Goal: Transaction & Acquisition: Purchase product/service

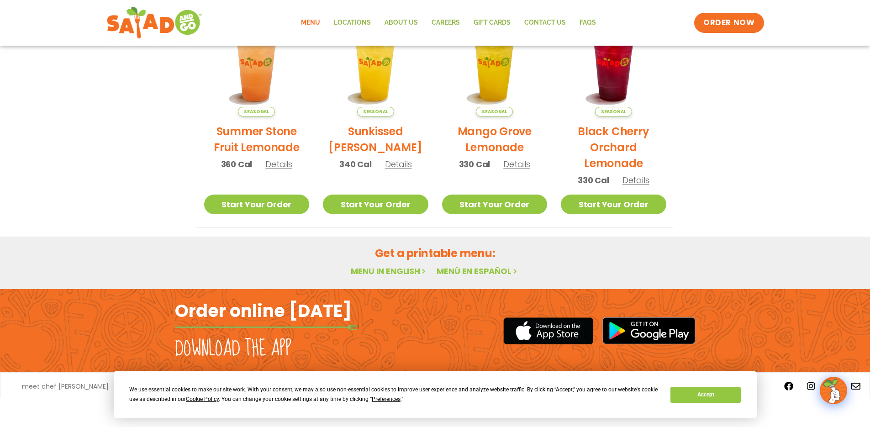
scroll to position [477, 0]
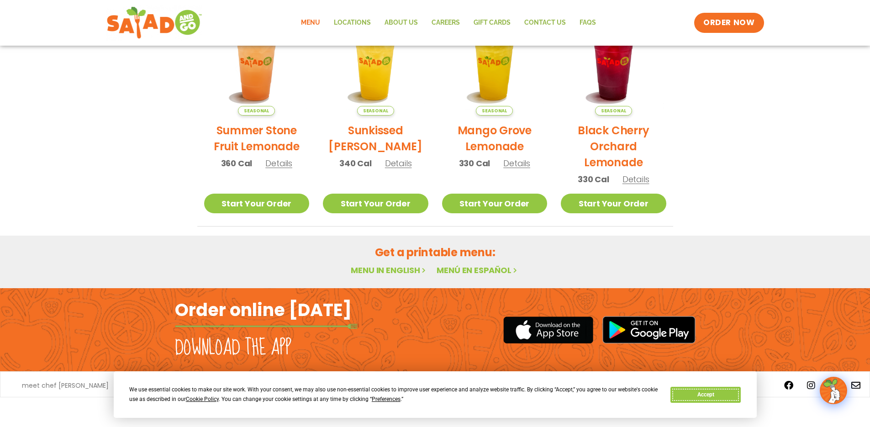
click at [720, 394] on button "Accept" at bounding box center [705, 395] width 70 height 16
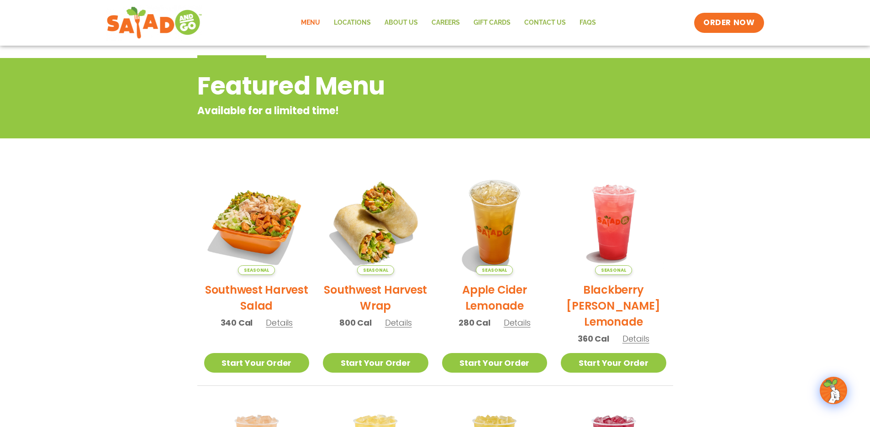
scroll to position [0, 0]
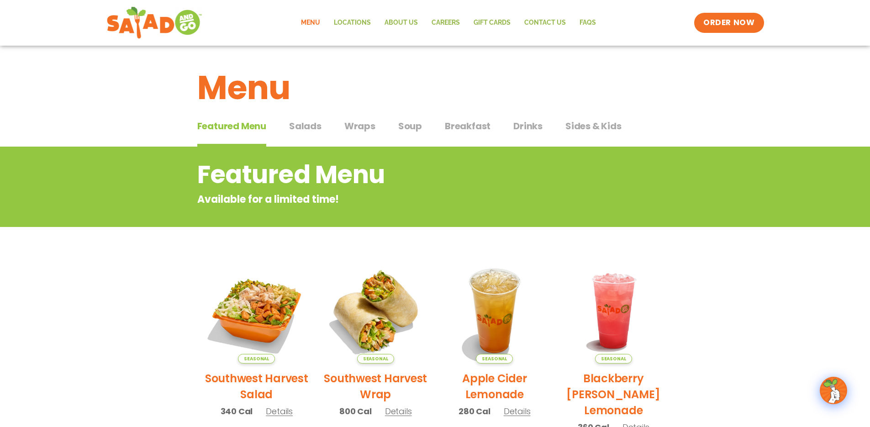
click at [315, 123] on span "Salads" at bounding box center [305, 126] width 32 height 14
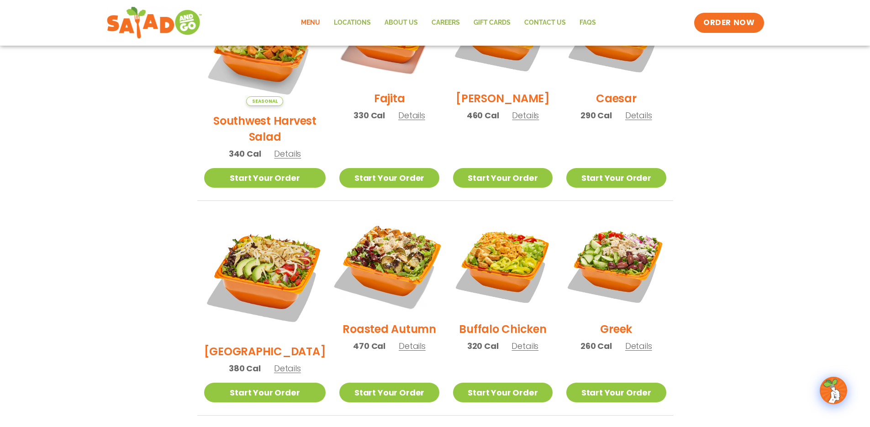
scroll to position [318, 0]
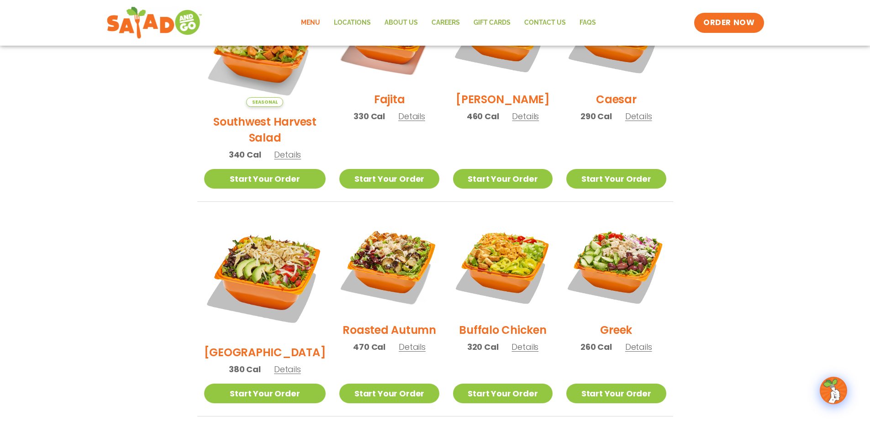
click at [274, 149] on span "Details" at bounding box center [287, 154] width 27 height 11
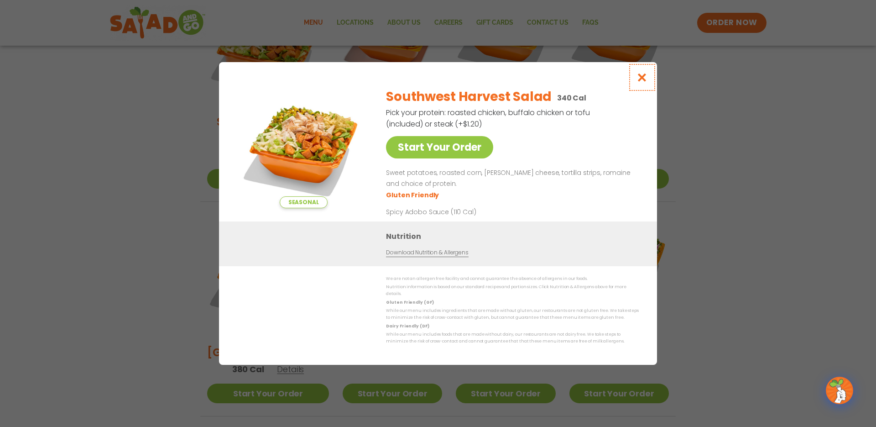
click at [652, 78] on button "Close modal" at bounding box center [643, 77] width 30 height 31
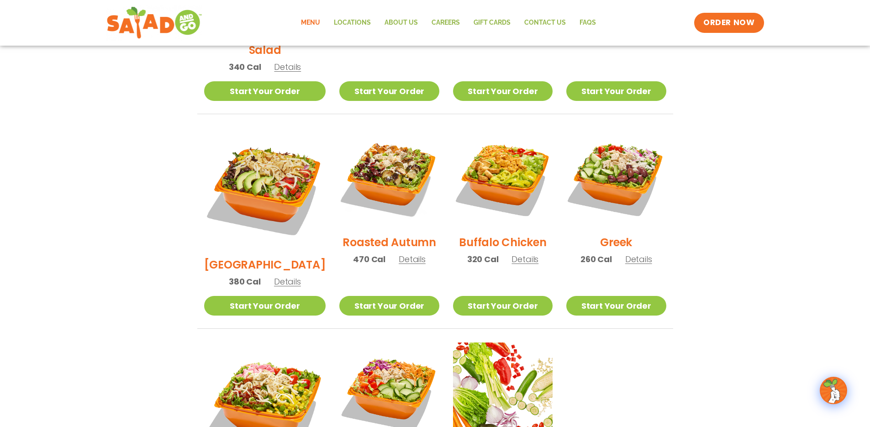
scroll to position [406, 0]
click at [398, 253] on span "Details" at bounding box center [411, 258] width 27 height 11
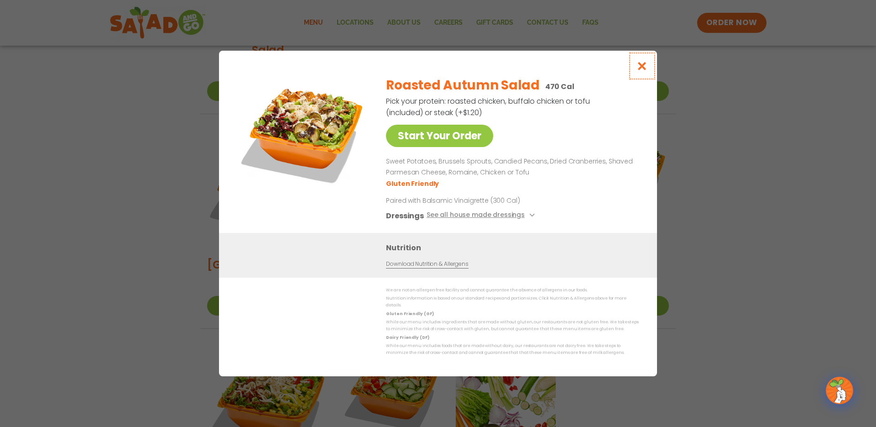
click at [644, 68] on icon "Close modal" at bounding box center [642, 66] width 11 height 10
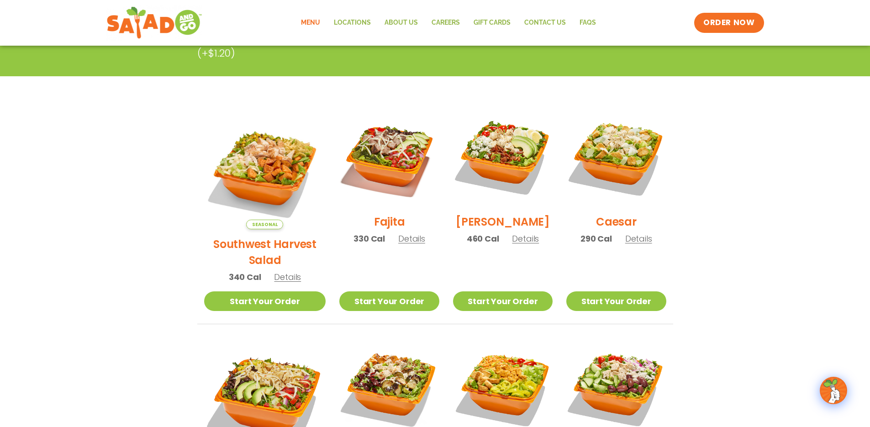
scroll to position [225, 0]
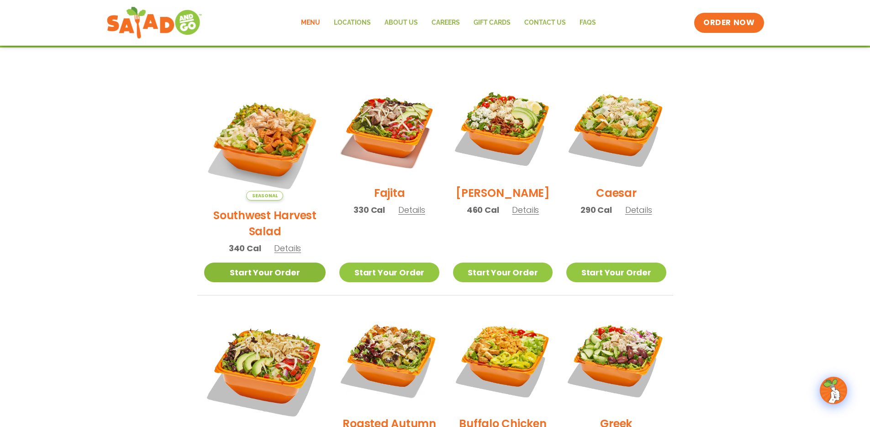
click at [251, 262] on link "Start Your Order" at bounding box center [265, 272] width 122 height 20
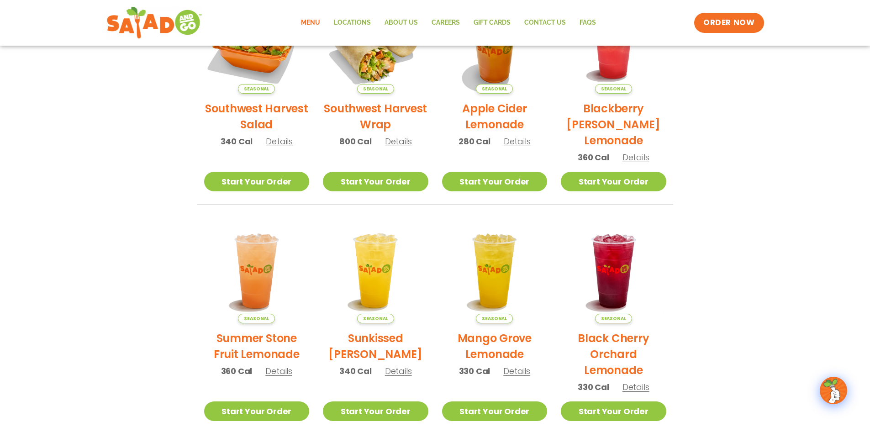
scroll to position [270, 0]
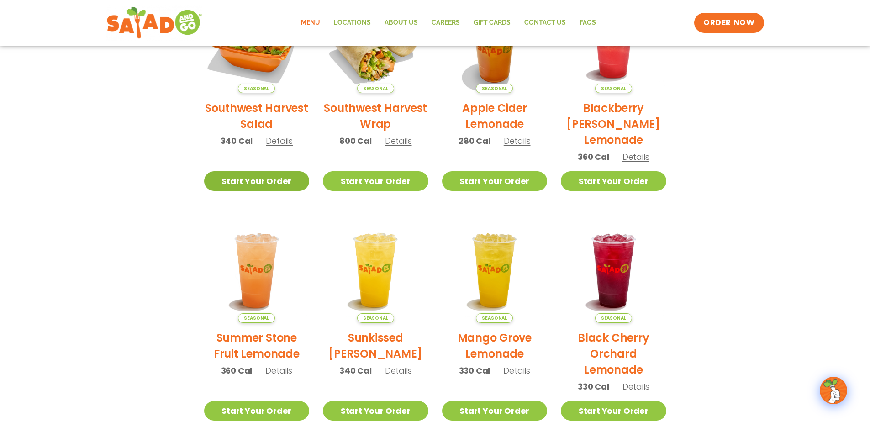
click at [229, 179] on link "Start Your Order" at bounding box center [256, 181] width 105 height 20
